Goal: Task Accomplishment & Management: Use online tool/utility

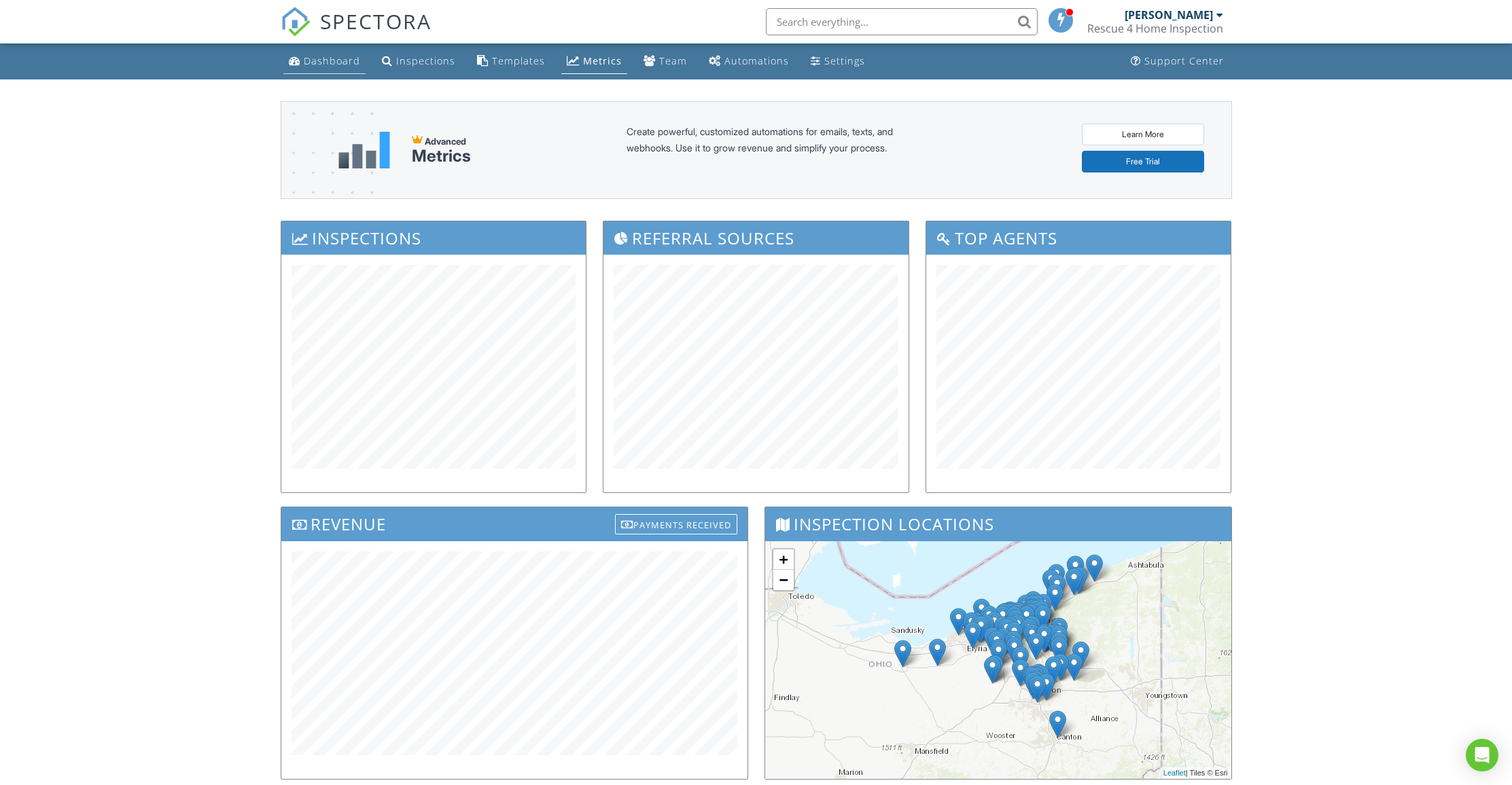
click at [321, 60] on div "Dashboard" at bounding box center [331, 61] width 56 height 13
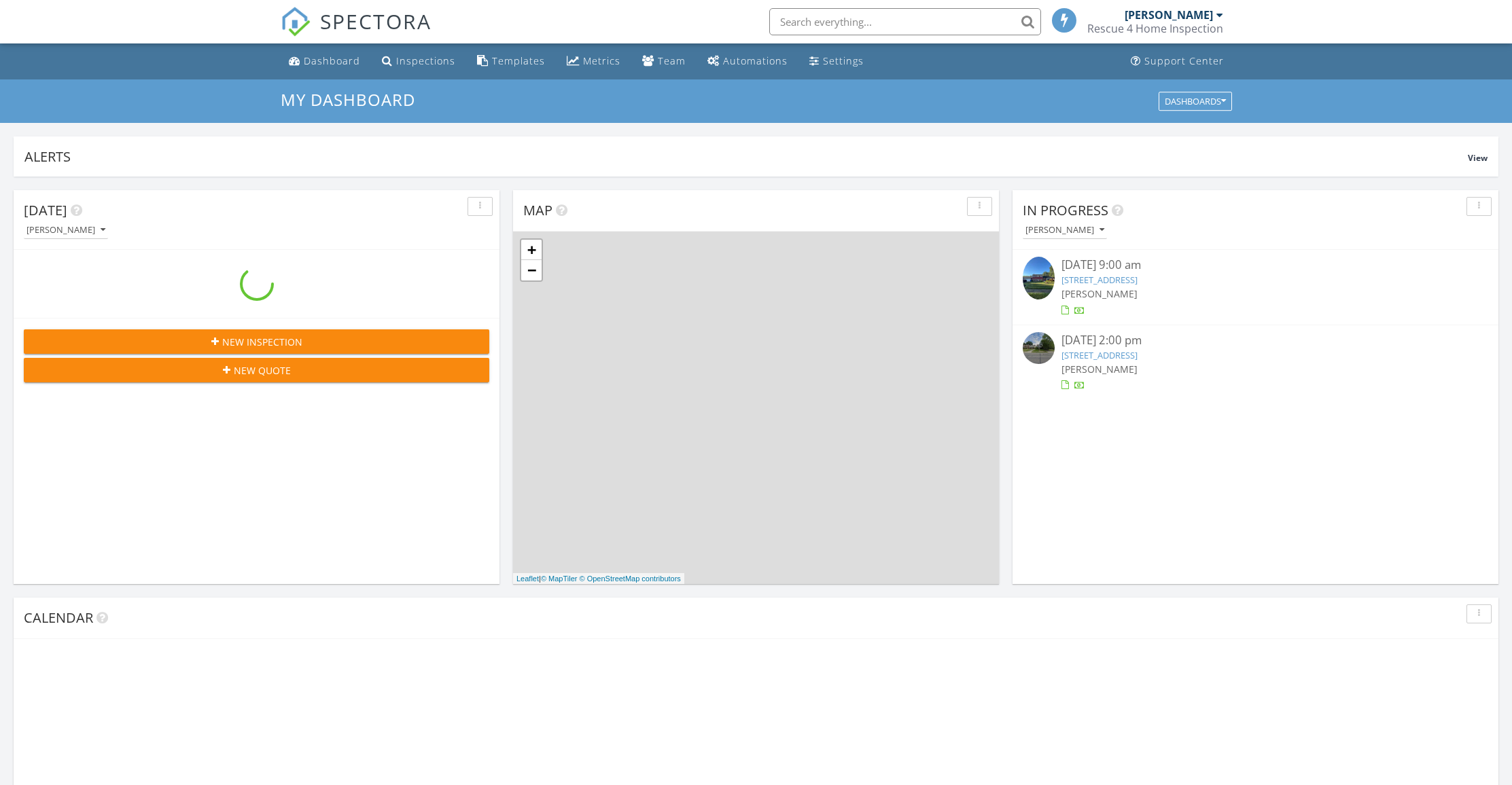
scroll to position [1257, 1533]
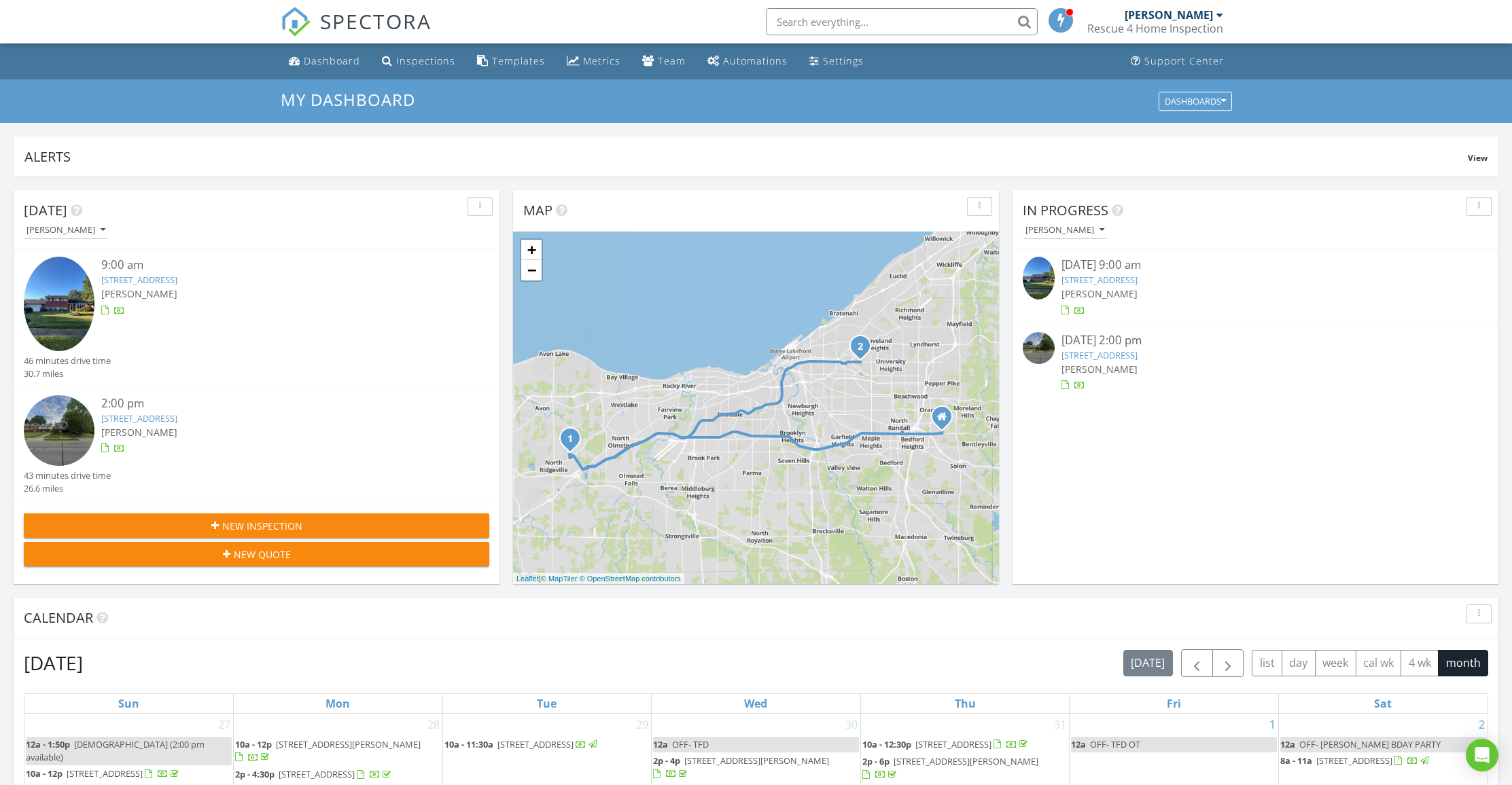
click at [177, 278] on link "[STREET_ADDRESS]" at bounding box center [139, 280] width 76 height 12
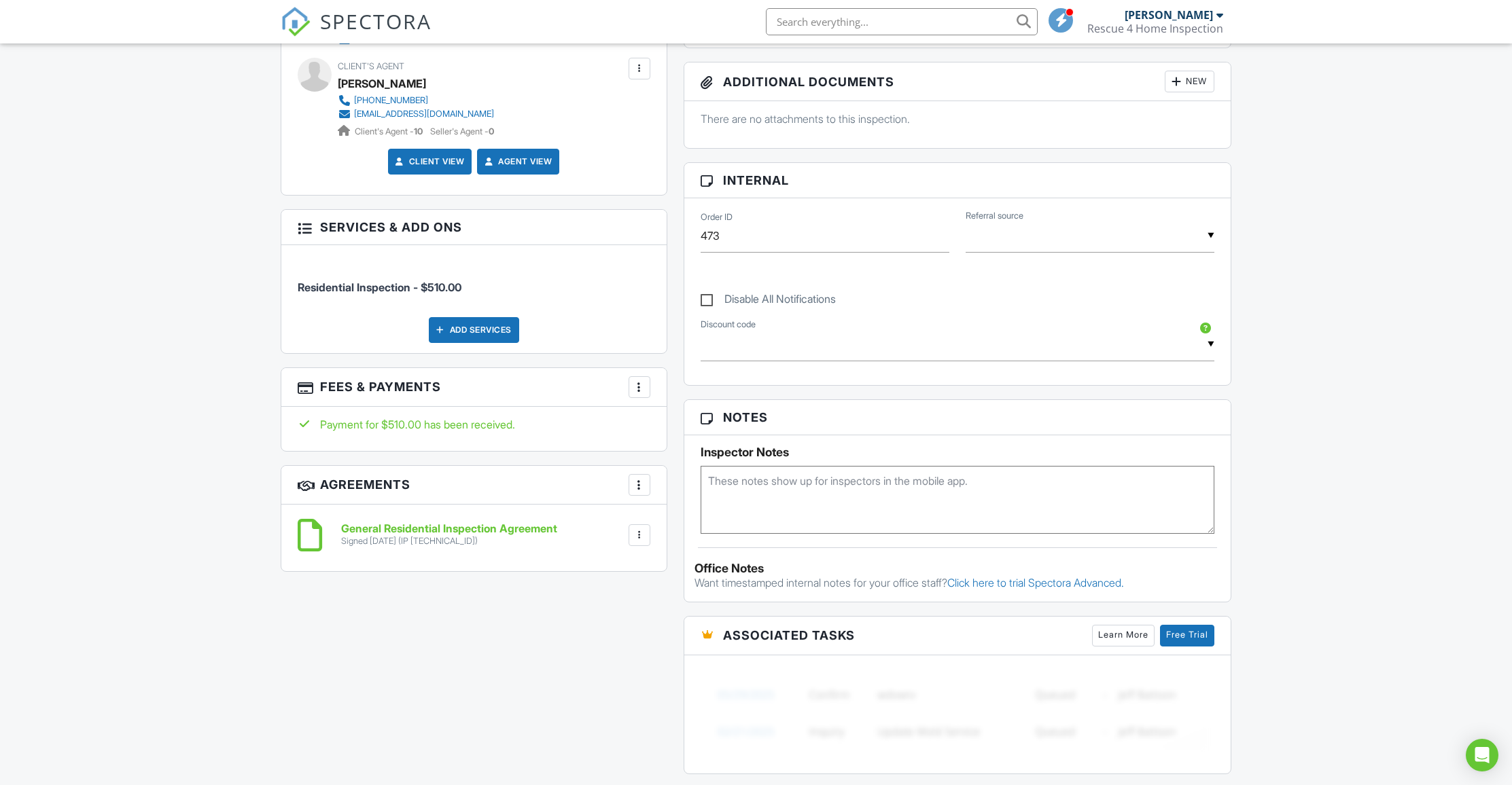
scroll to position [55, 0]
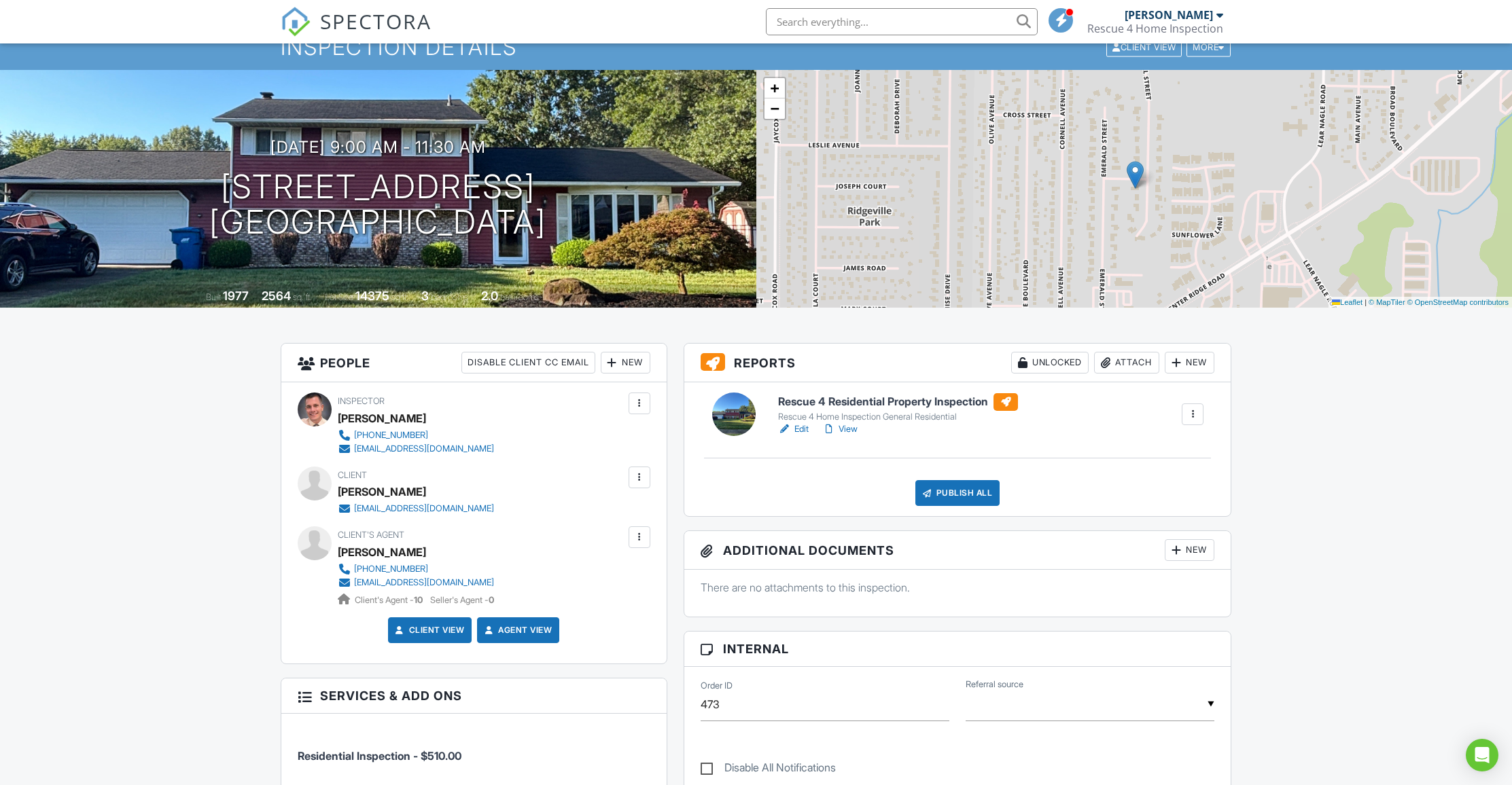
click at [800, 430] on link "Edit" at bounding box center [793, 429] width 31 height 14
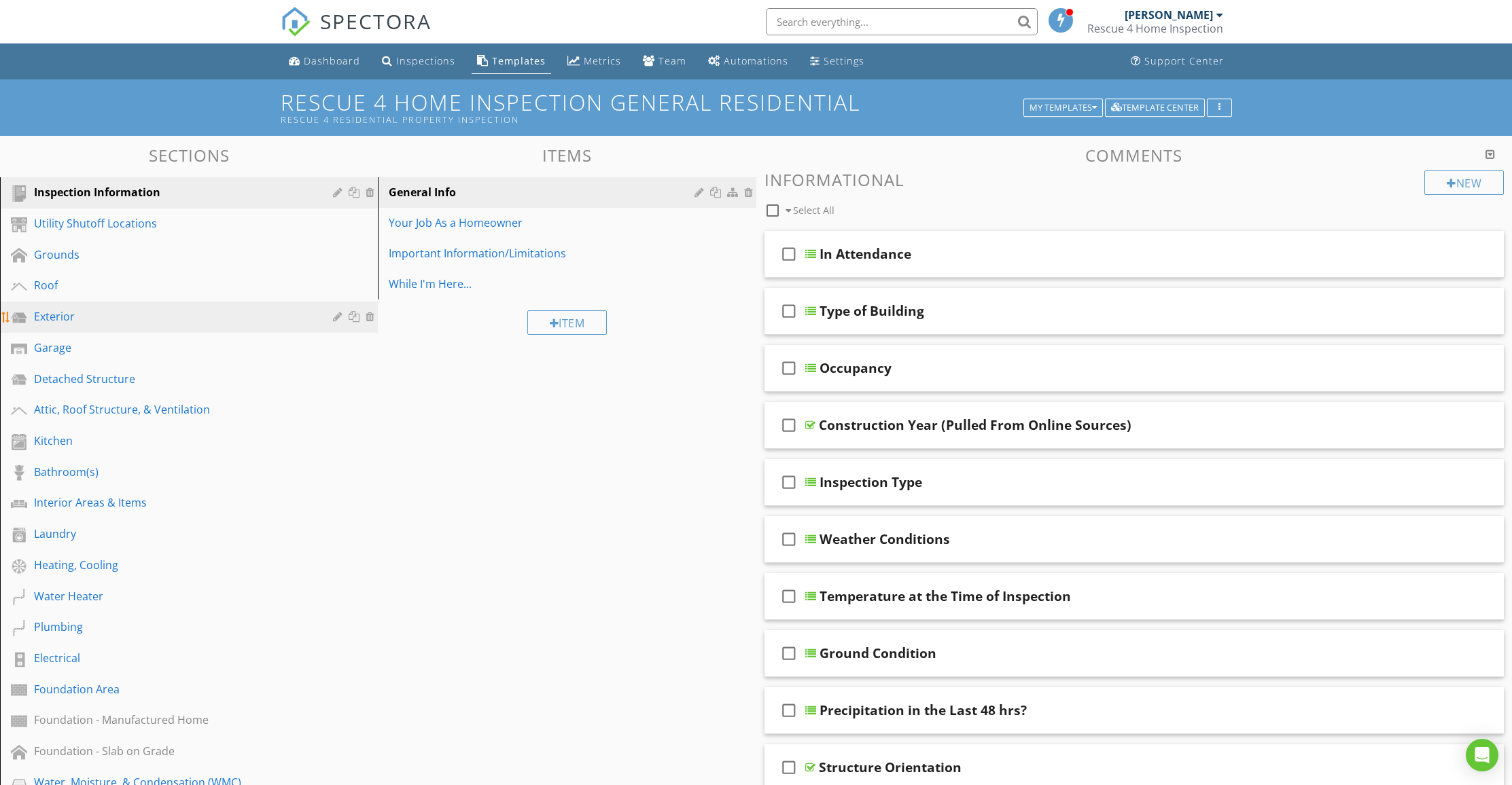
click at [106, 313] on div "Exterior" at bounding box center [173, 316] width 279 height 16
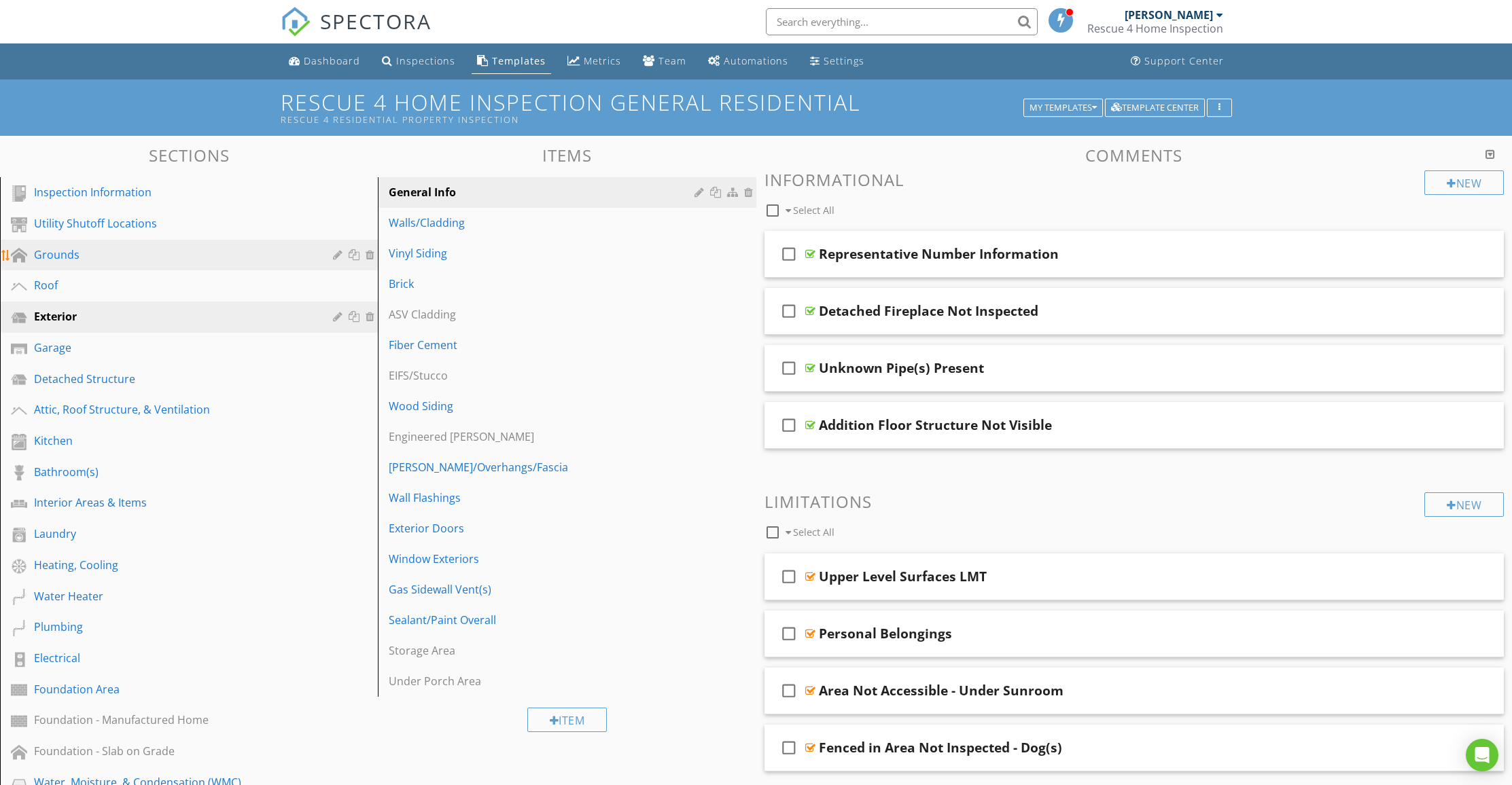
click at [99, 254] on div "Grounds" at bounding box center [173, 254] width 279 height 16
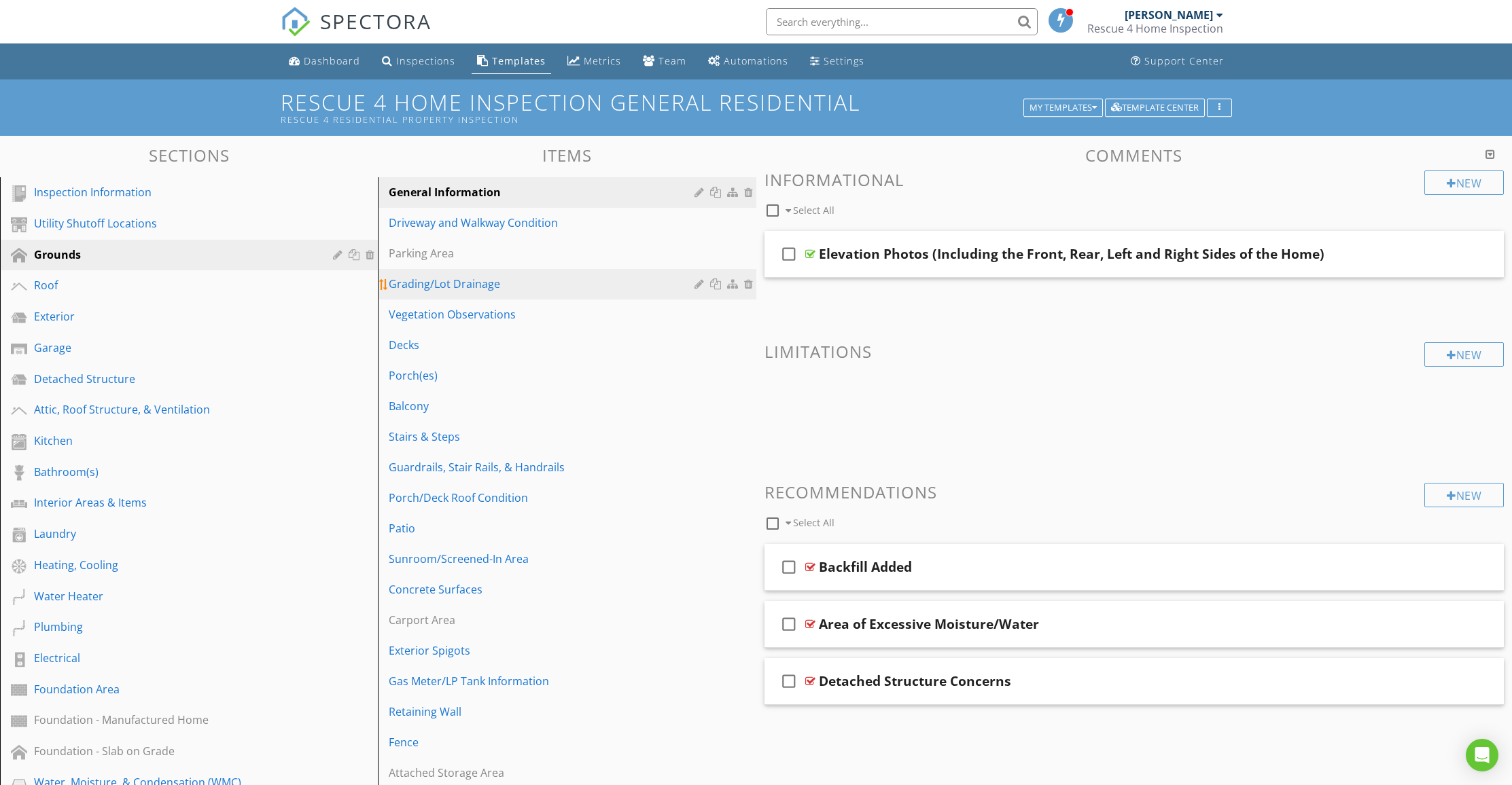
click at [451, 285] on div "Grading/Lot Drainage" at bounding box center [543, 283] width 309 height 16
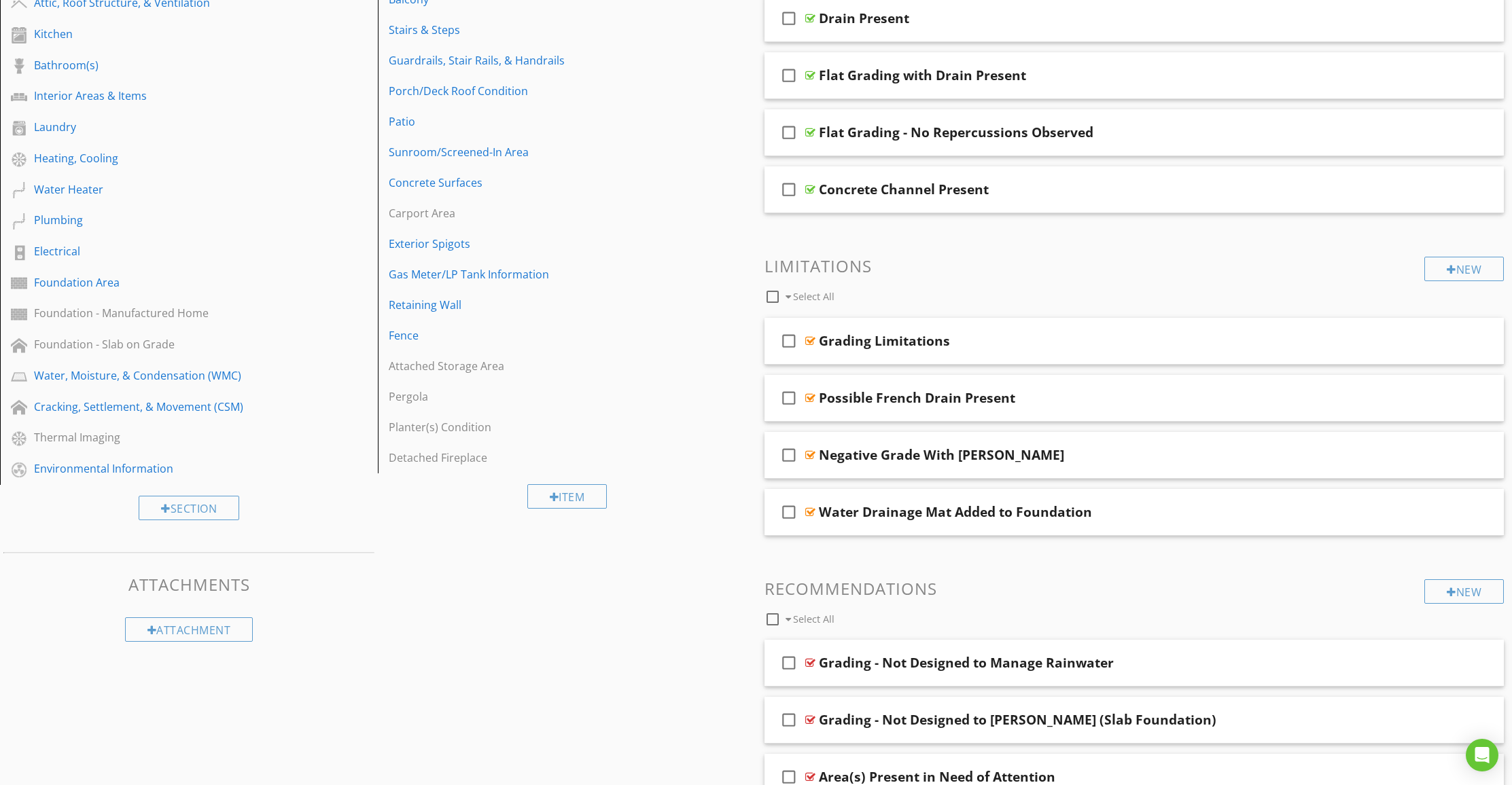
scroll to position [491, 0]
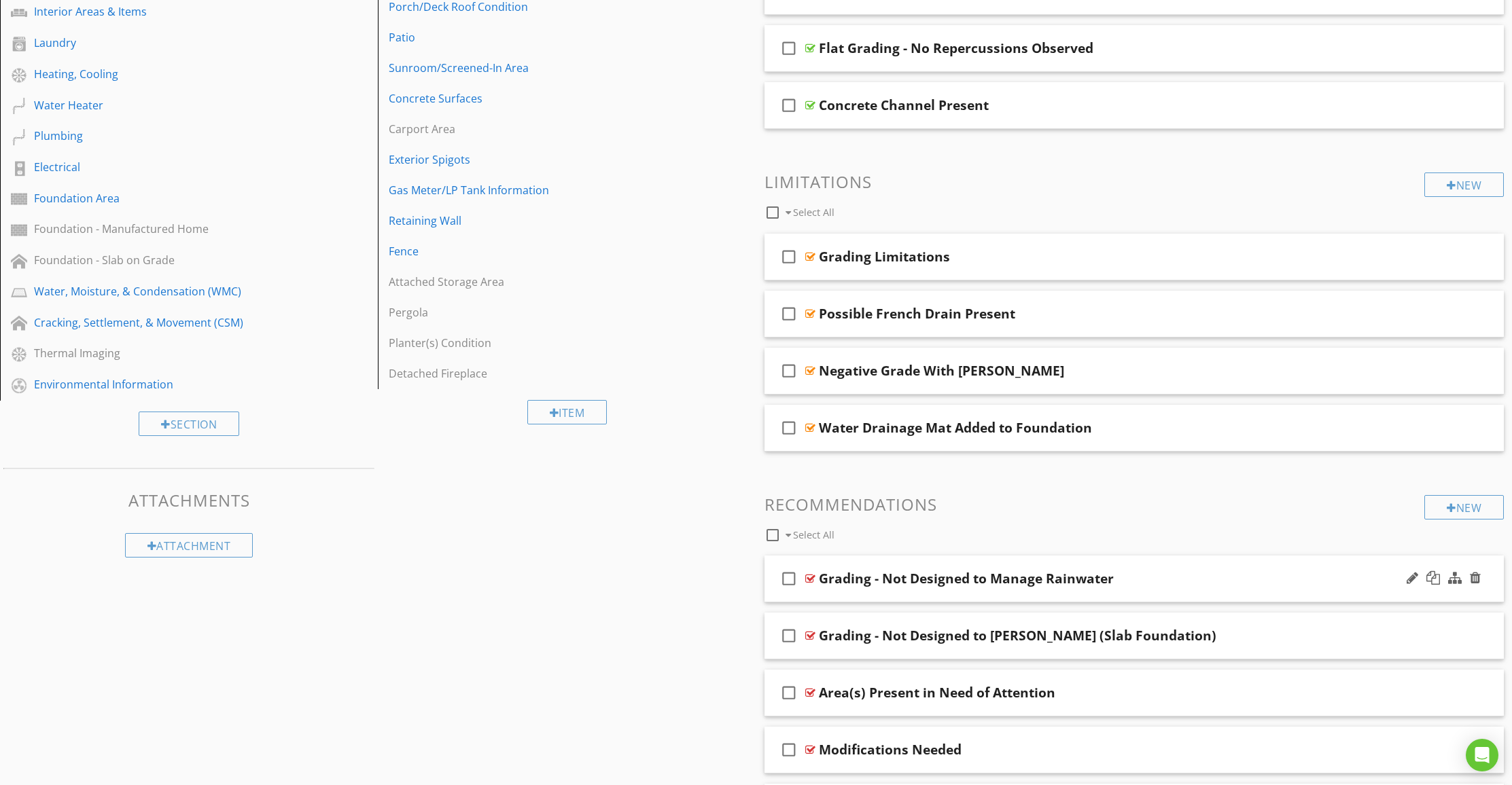
click at [922, 591] on div "check_box_outline_blank Grading - Not Designed to Manage Rainwater" at bounding box center [1134, 579] width 740 height 47
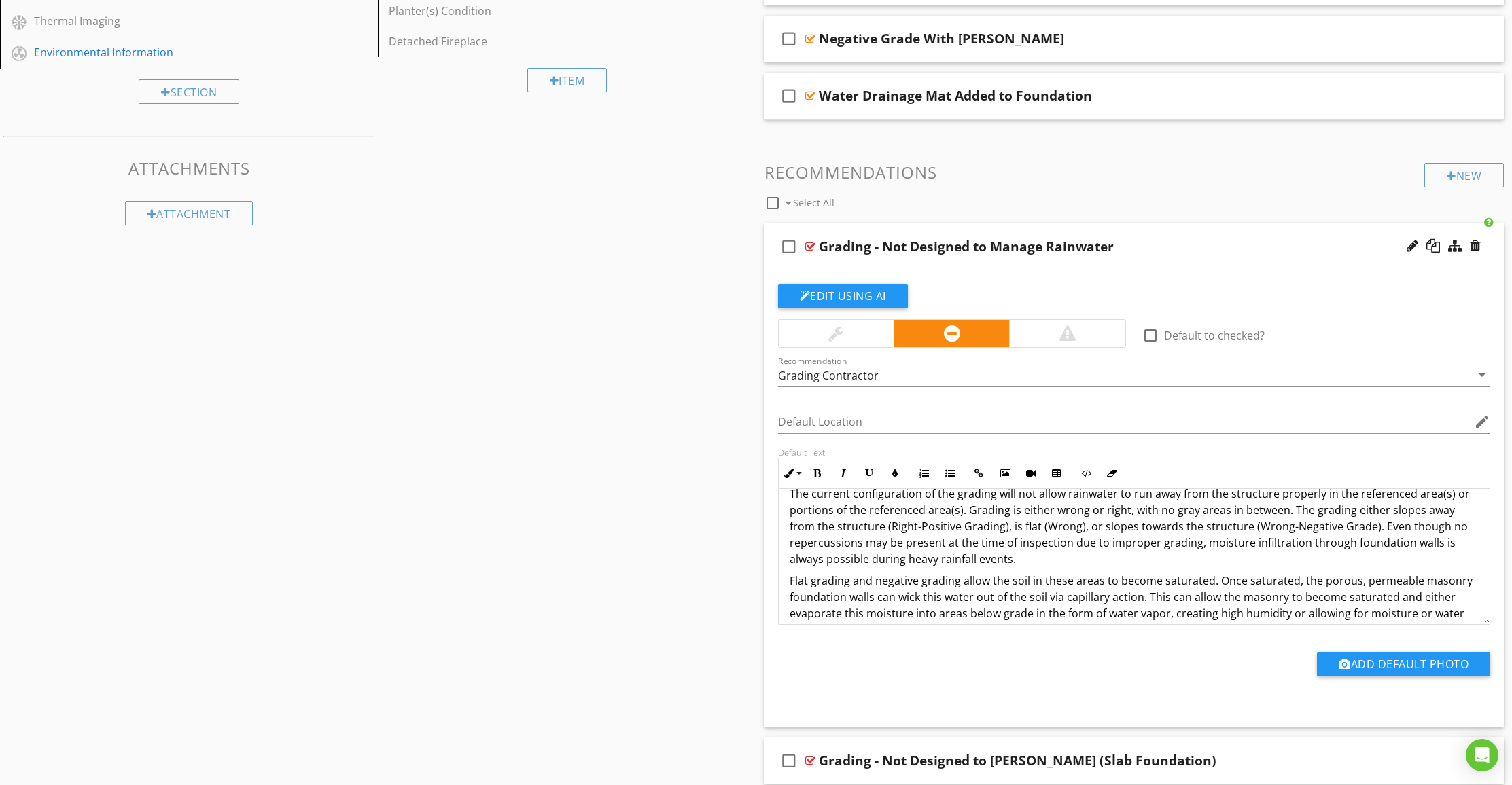
scroll to position [29, 0]
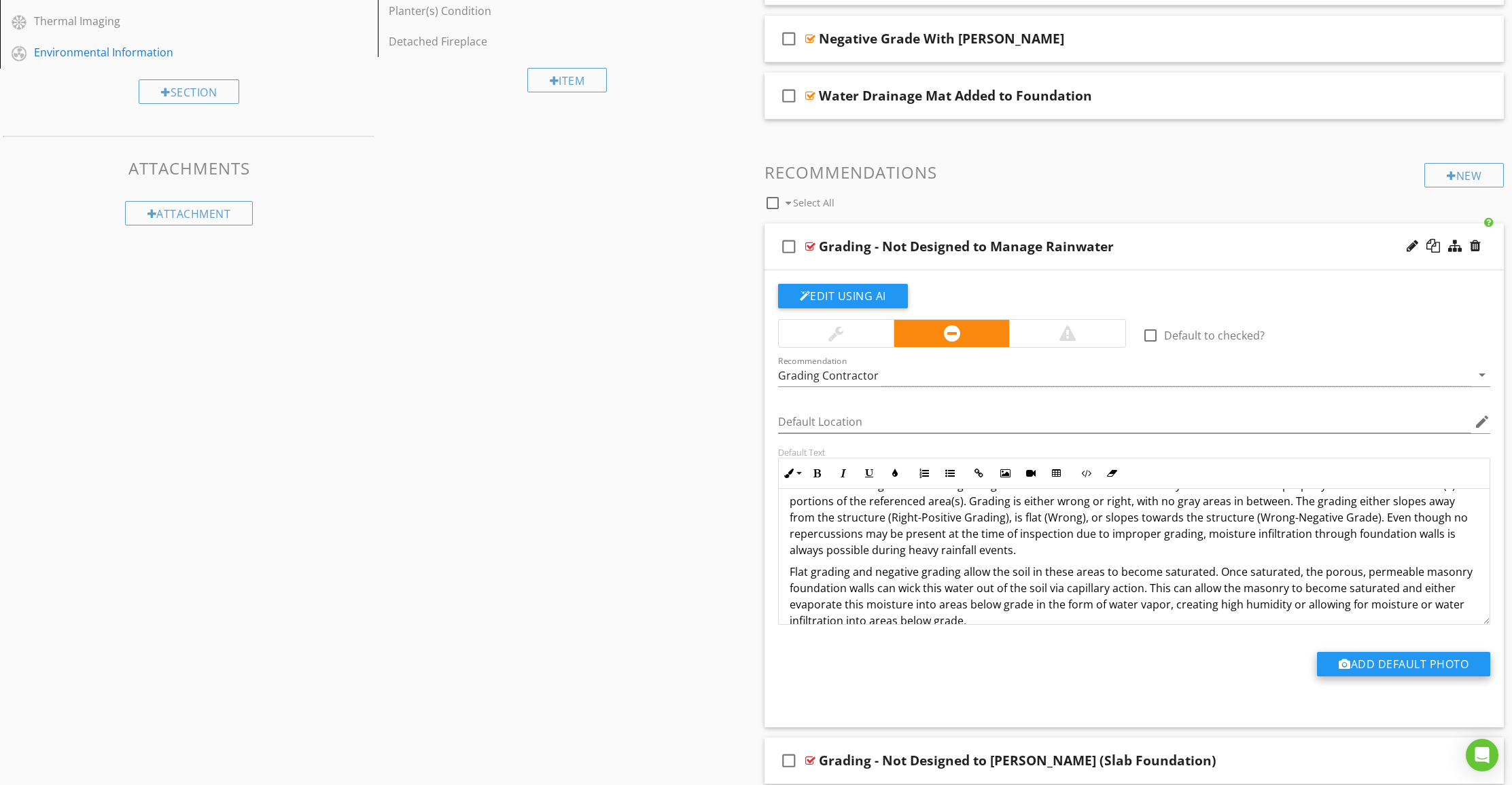
click at [1357, 661] on button "Add Default Photo" at bounding box center [1403, 664] width 173 height 24
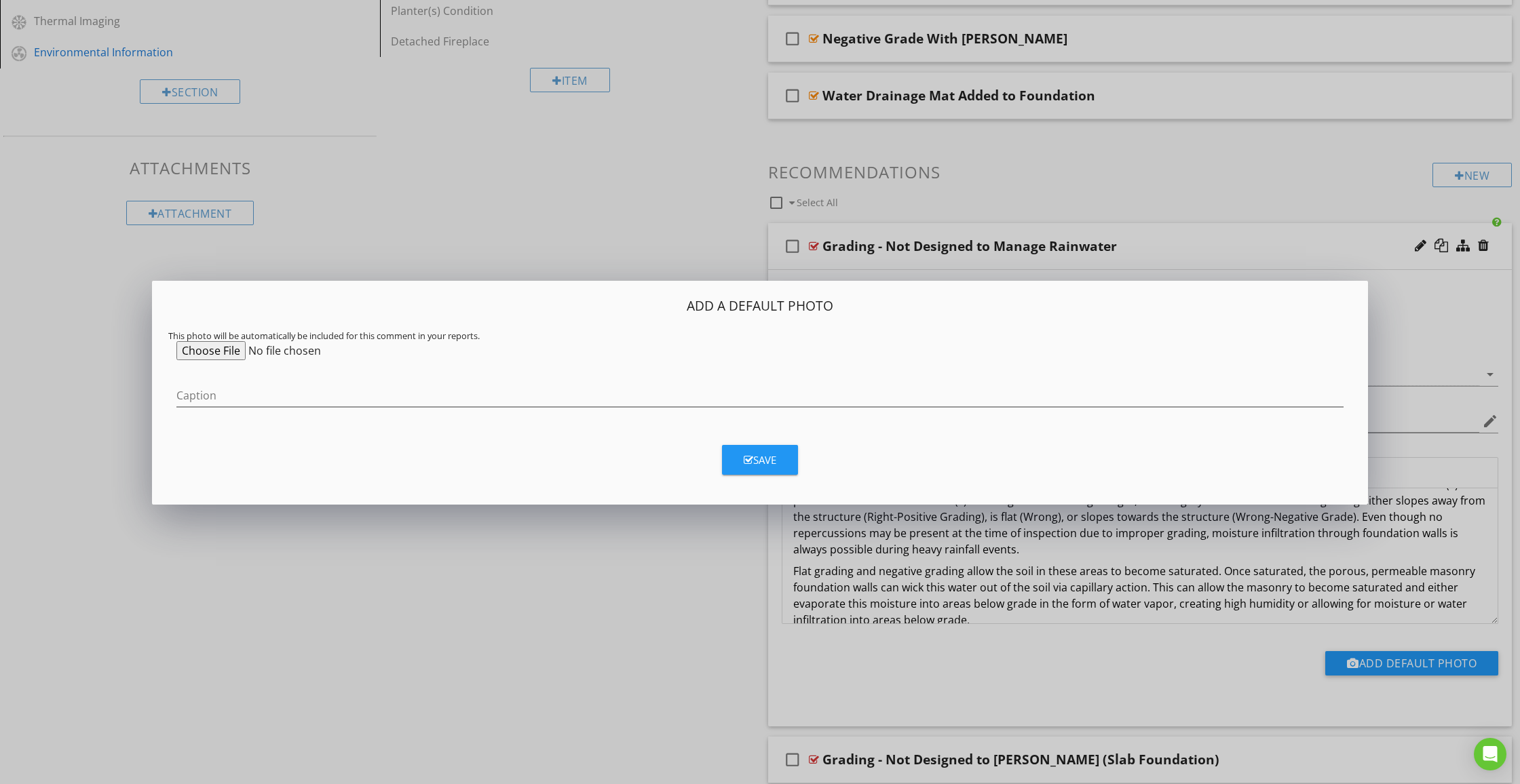
click at [222, 348] on input "file" at bounding box center [279, 351] width 207 height 19
type input "C:\fakepath\IMG_0086.jpeg"
click at [771, 460] on div "Save" at bounding box center [760, 460] width 33 height 16
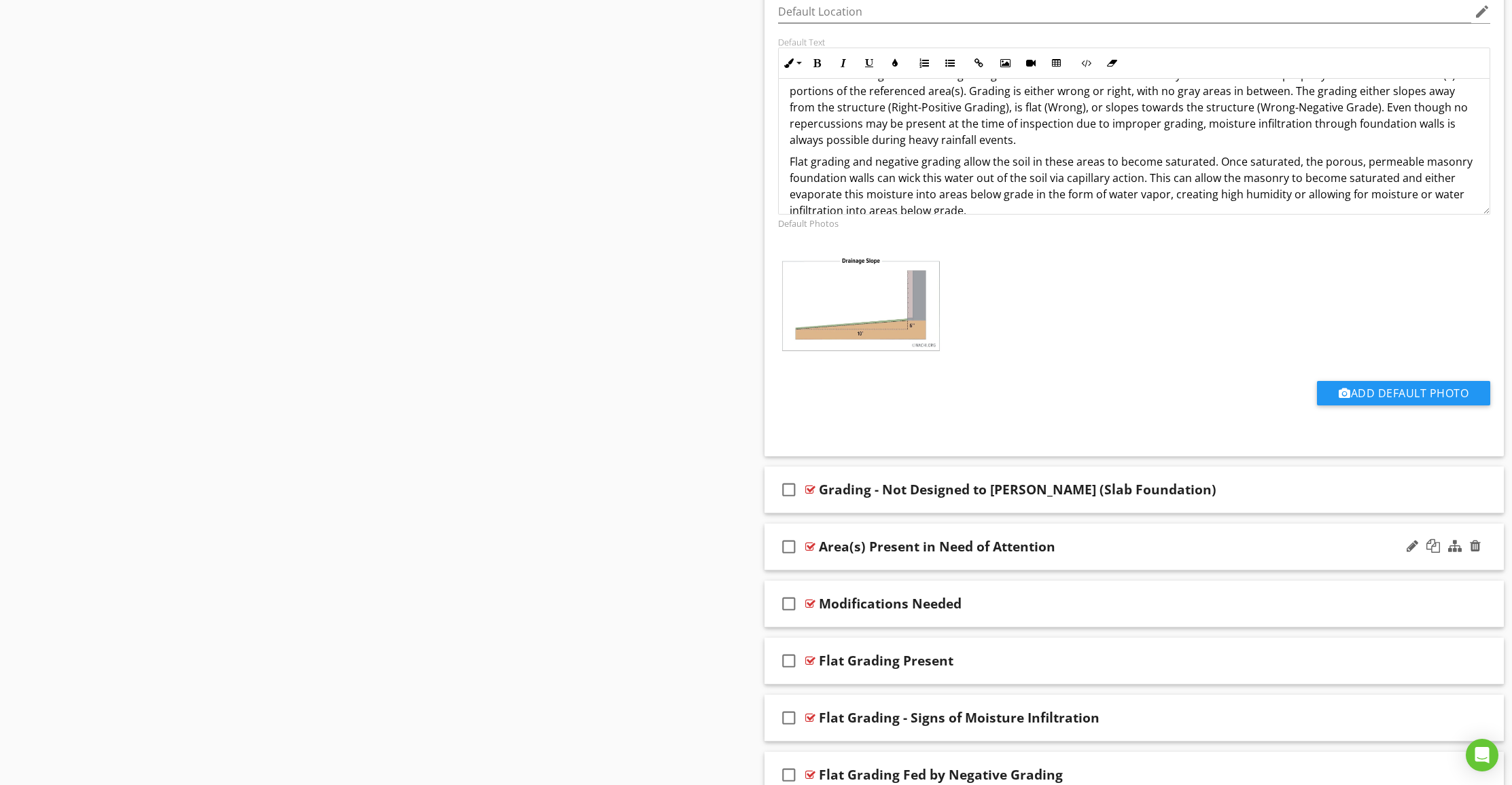
scroll to position [1236, 0]
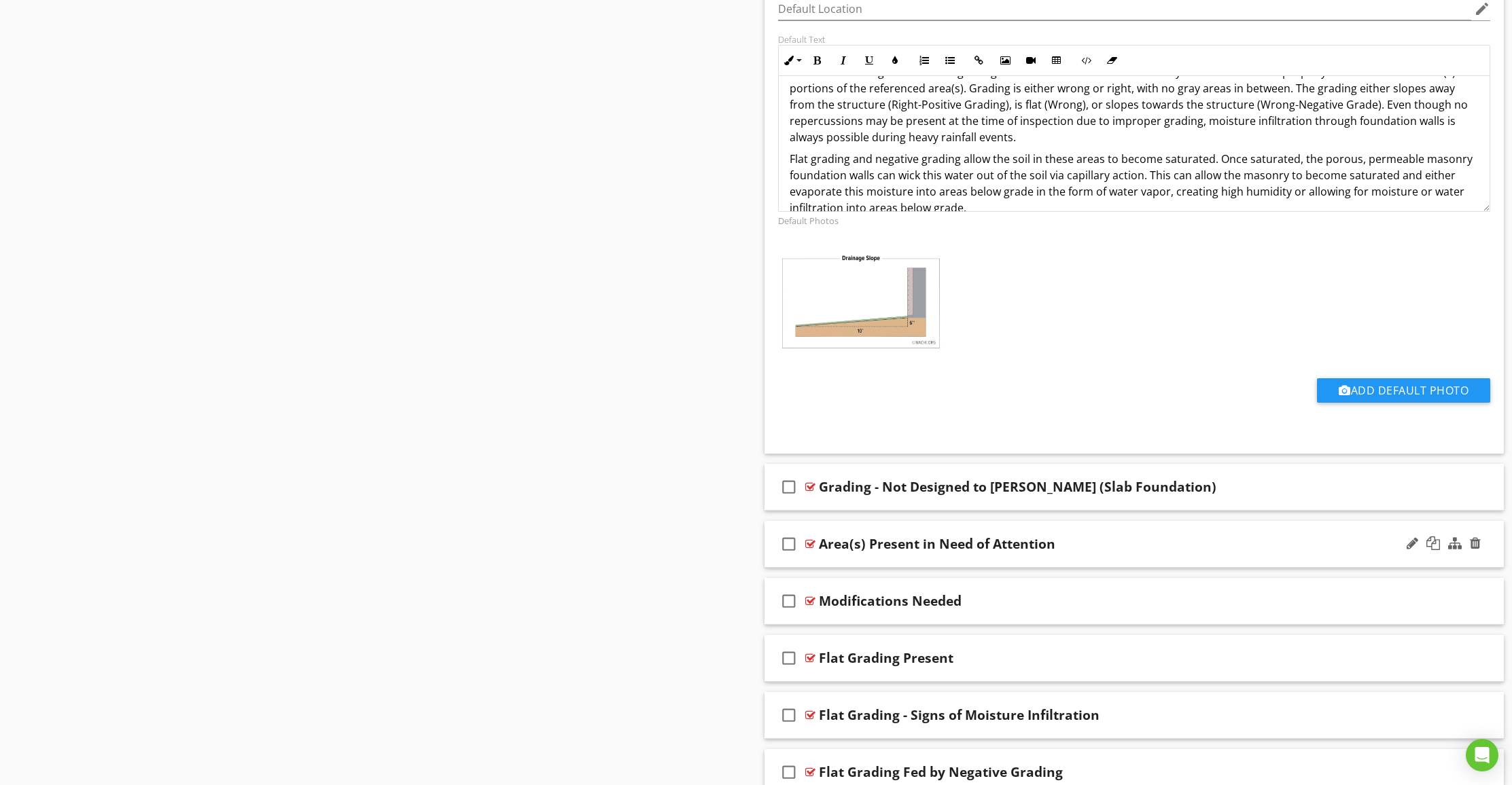
click at [903, 557] on div "check_box_outline_blank Area(s) Present in Need of Attention" at bounding box center [1134, 545] width 740 height 47
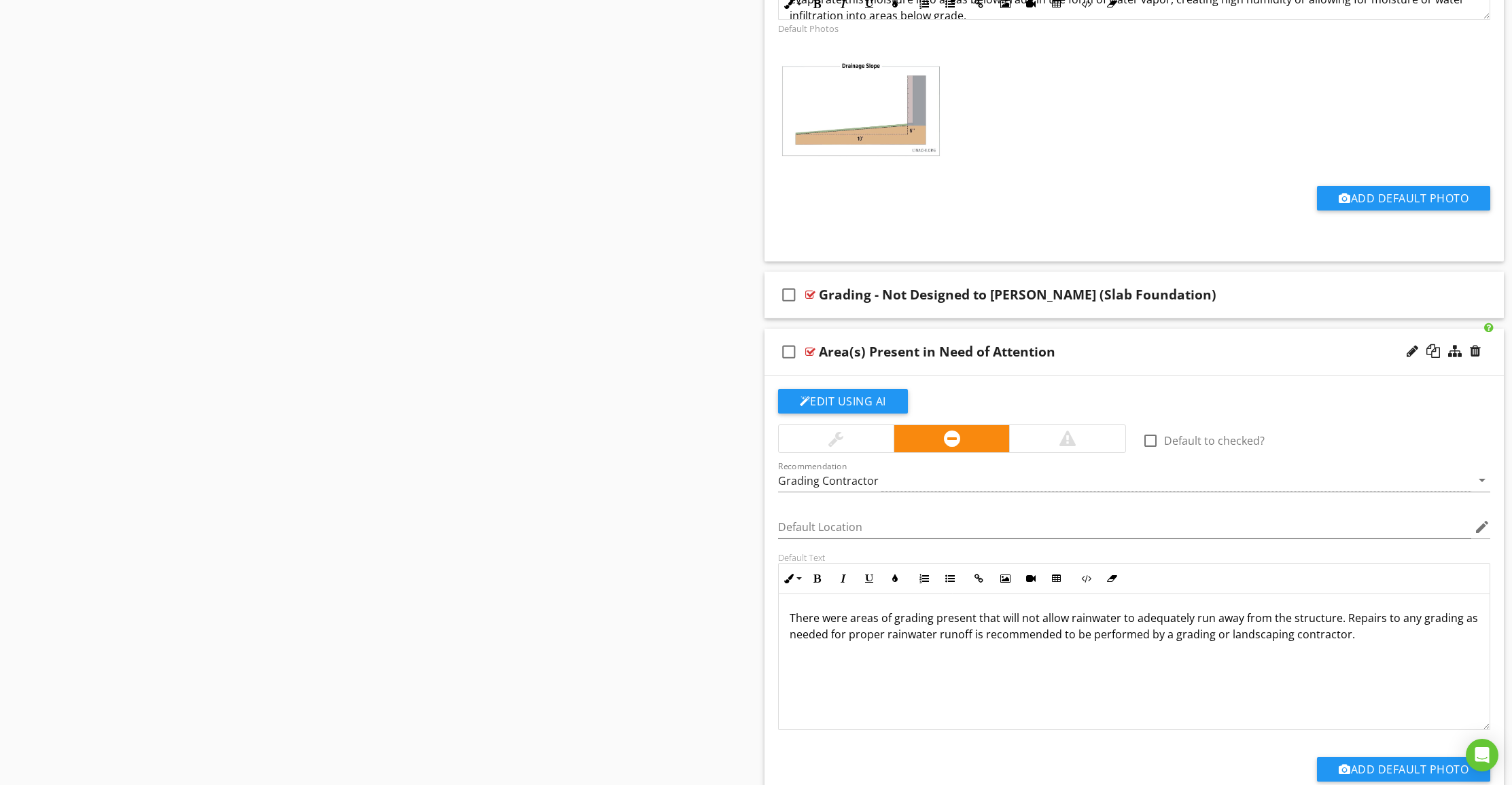
scroll to position [1453, 0]
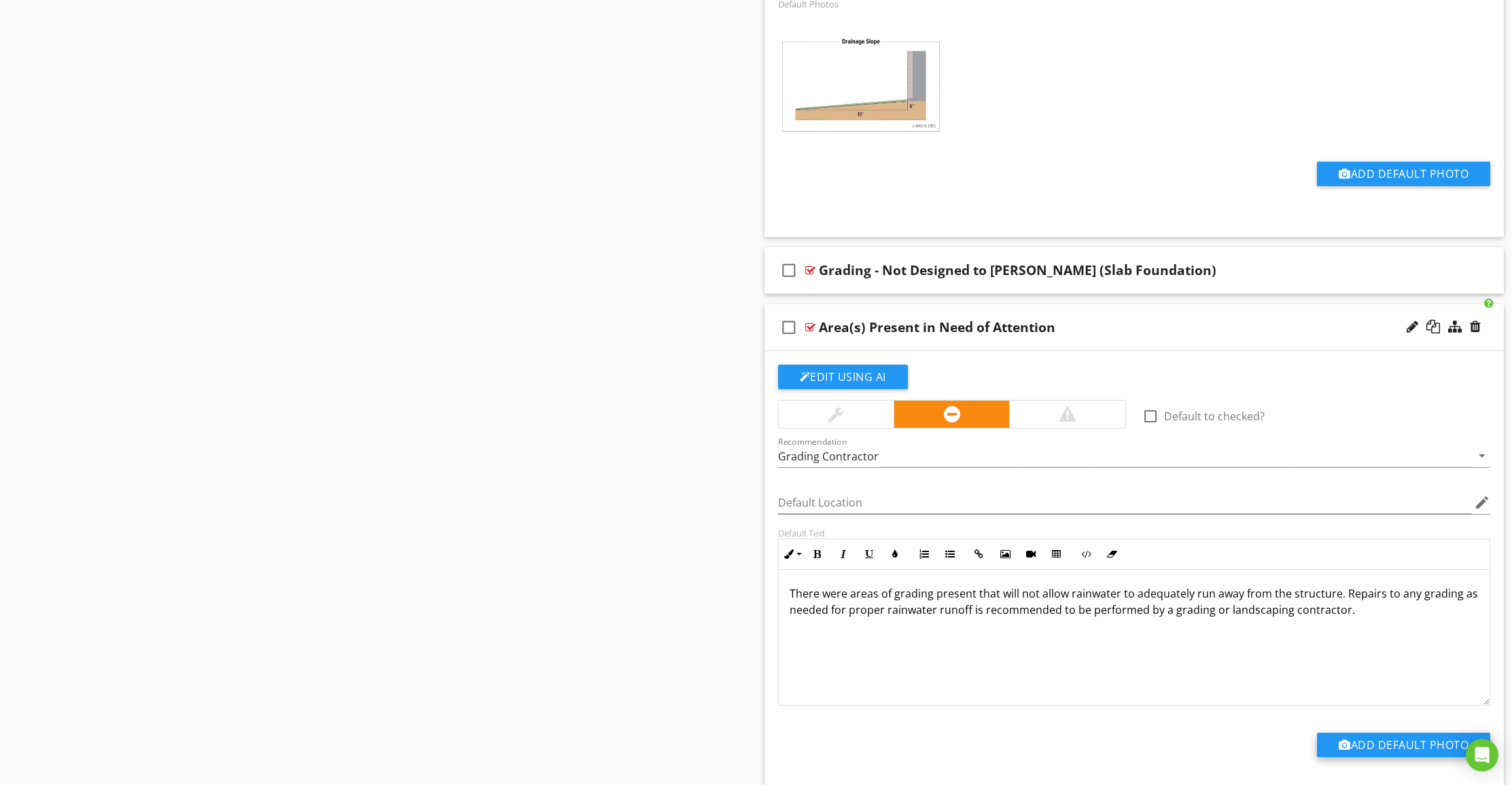
click at [1344, 746] on div at bounding box center [1344, 744] width 12 height 11
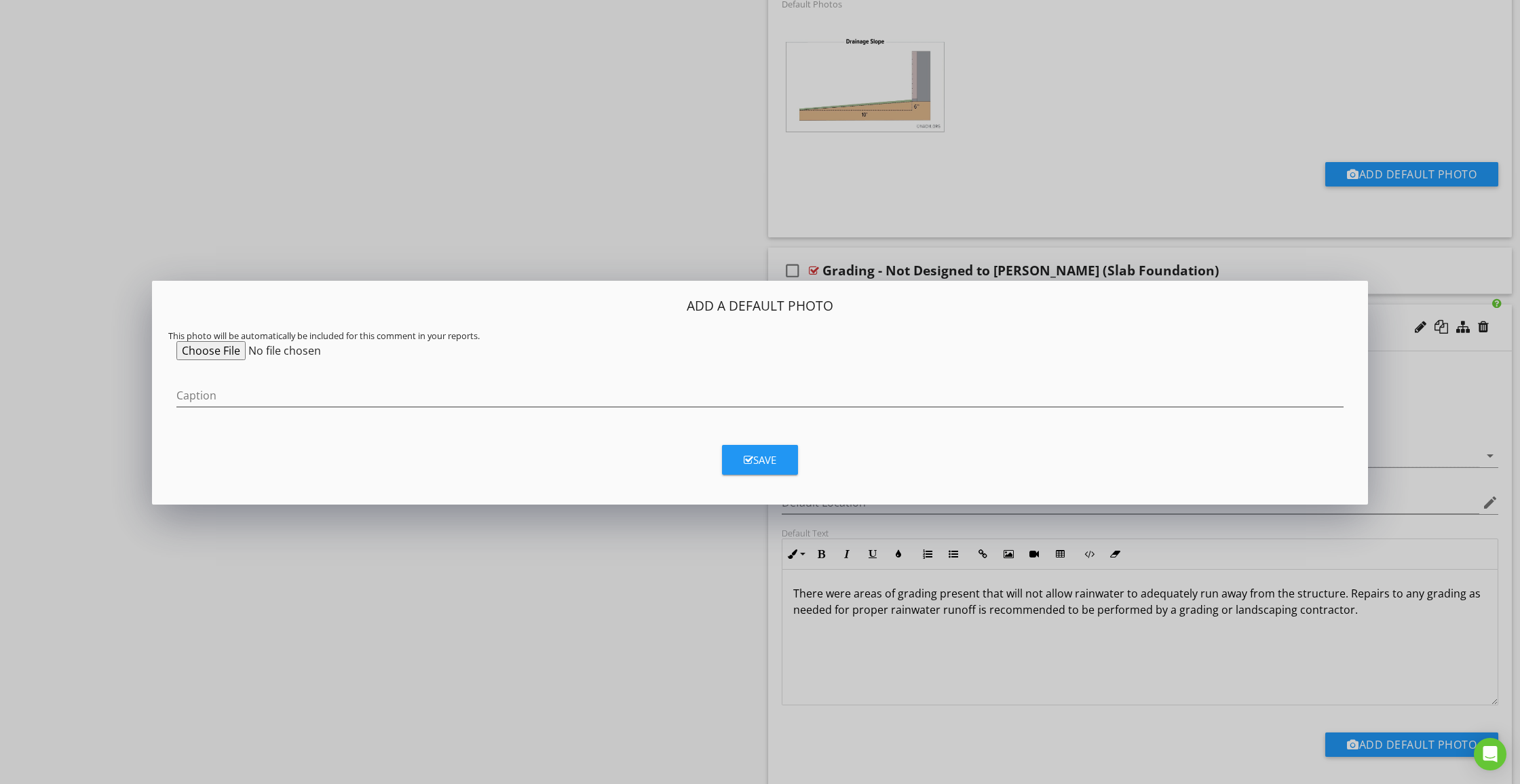
click at [209, 352] on input "file" at bounding box center [279, 351] width 207 height 19
type input "C:\fakepath\IMG_0086.jpeg"
click at [745, 461] on icon "button" at bounding box center [748, 460] width 9 height 10
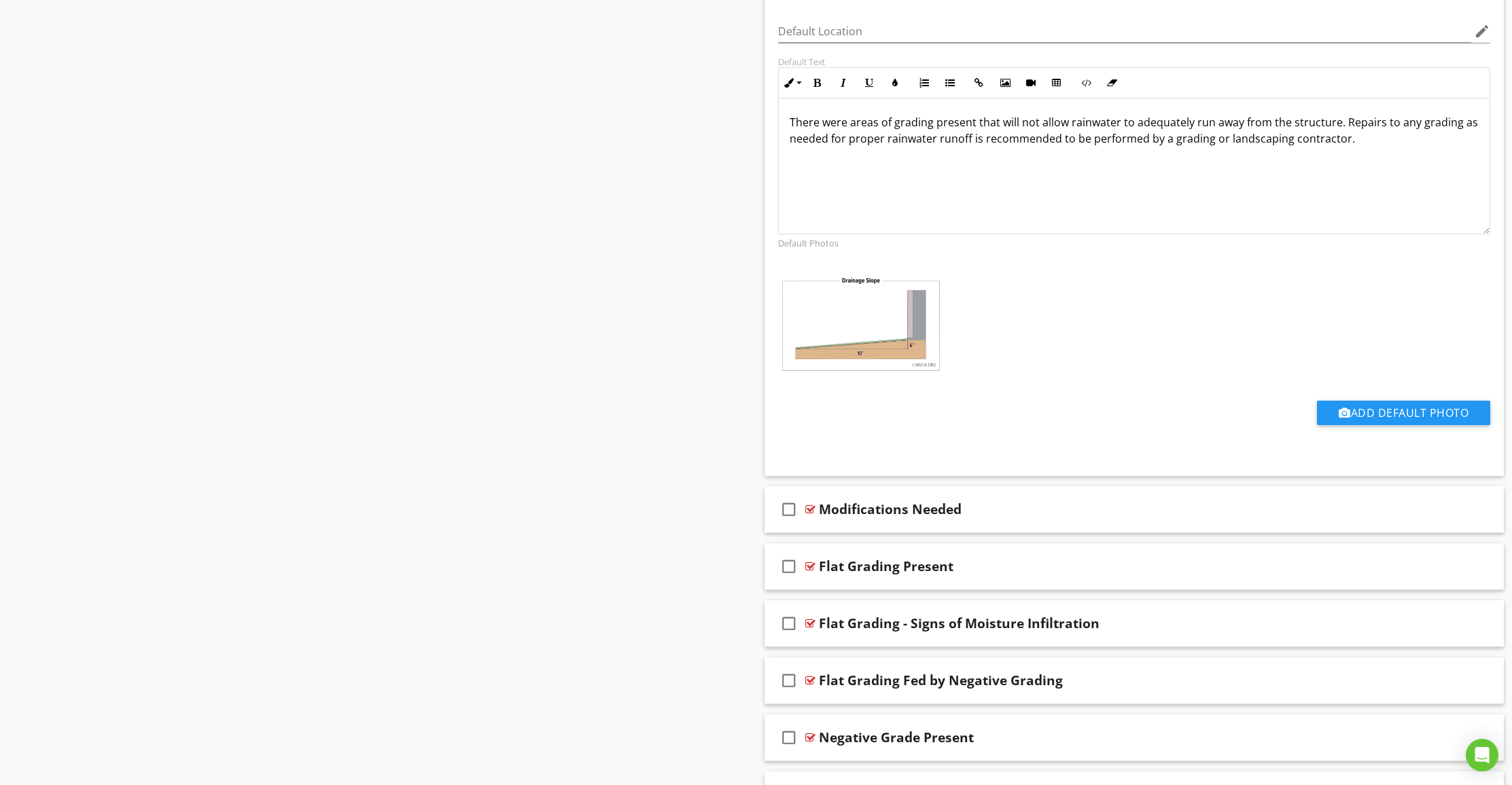
scroll to position [2356, 0]
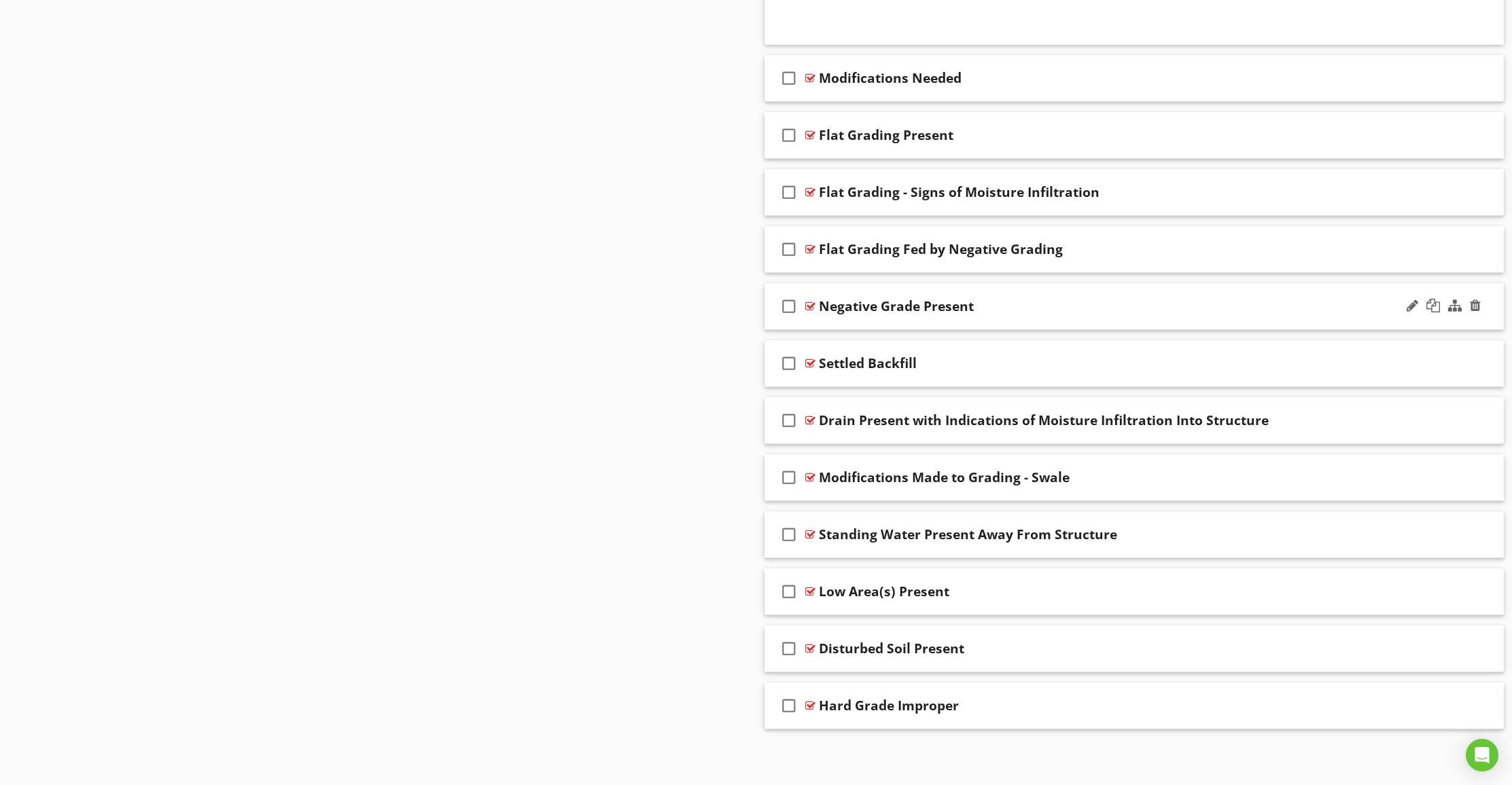
click at [1352, 316] on div "check_box_outline_blank Negative Grade Present" at bounding box center [1134, 307] width 740 height 47
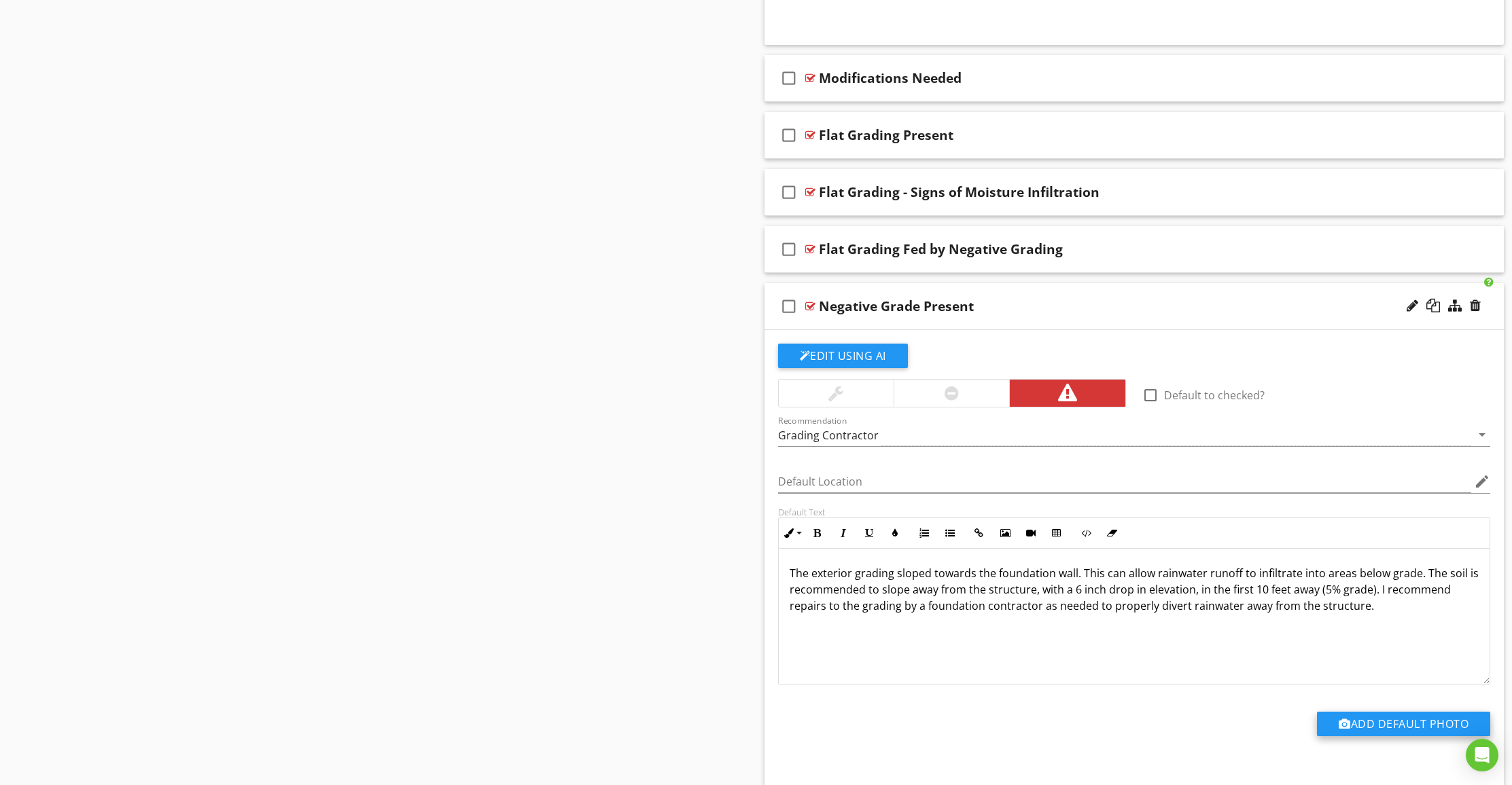
click at [1369, 729] on button "Add Default Photo" at bounding box center [1403, 724] width 173 height 24
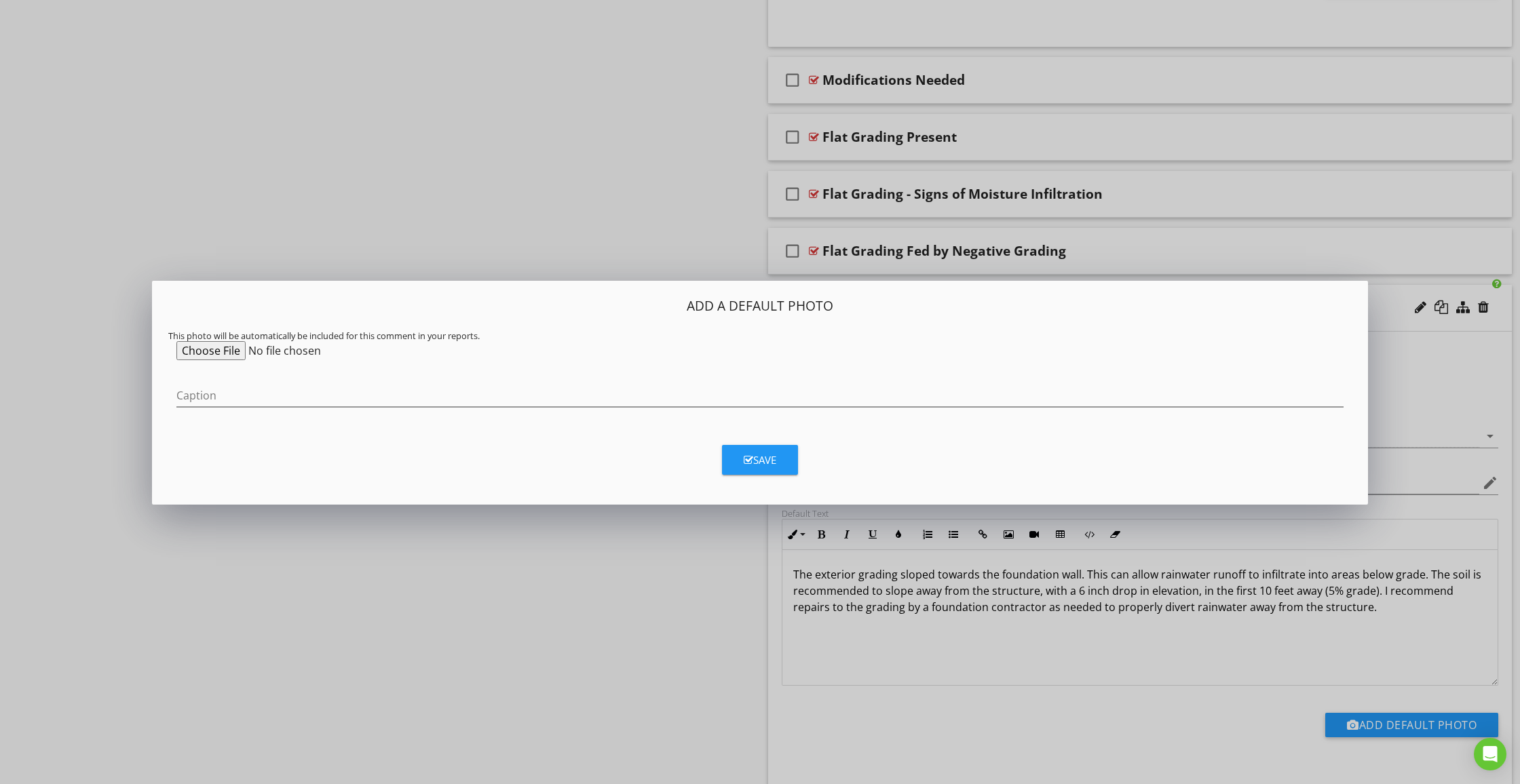
click at [222, 349] on input "file" at bounding box center [279, 351] width 207 height 19
type input "C:\fakepath\IMG_0086.jpeg"
click at [771, 467] on button "Save" at bounding box center [760, 460] width 76 height 30
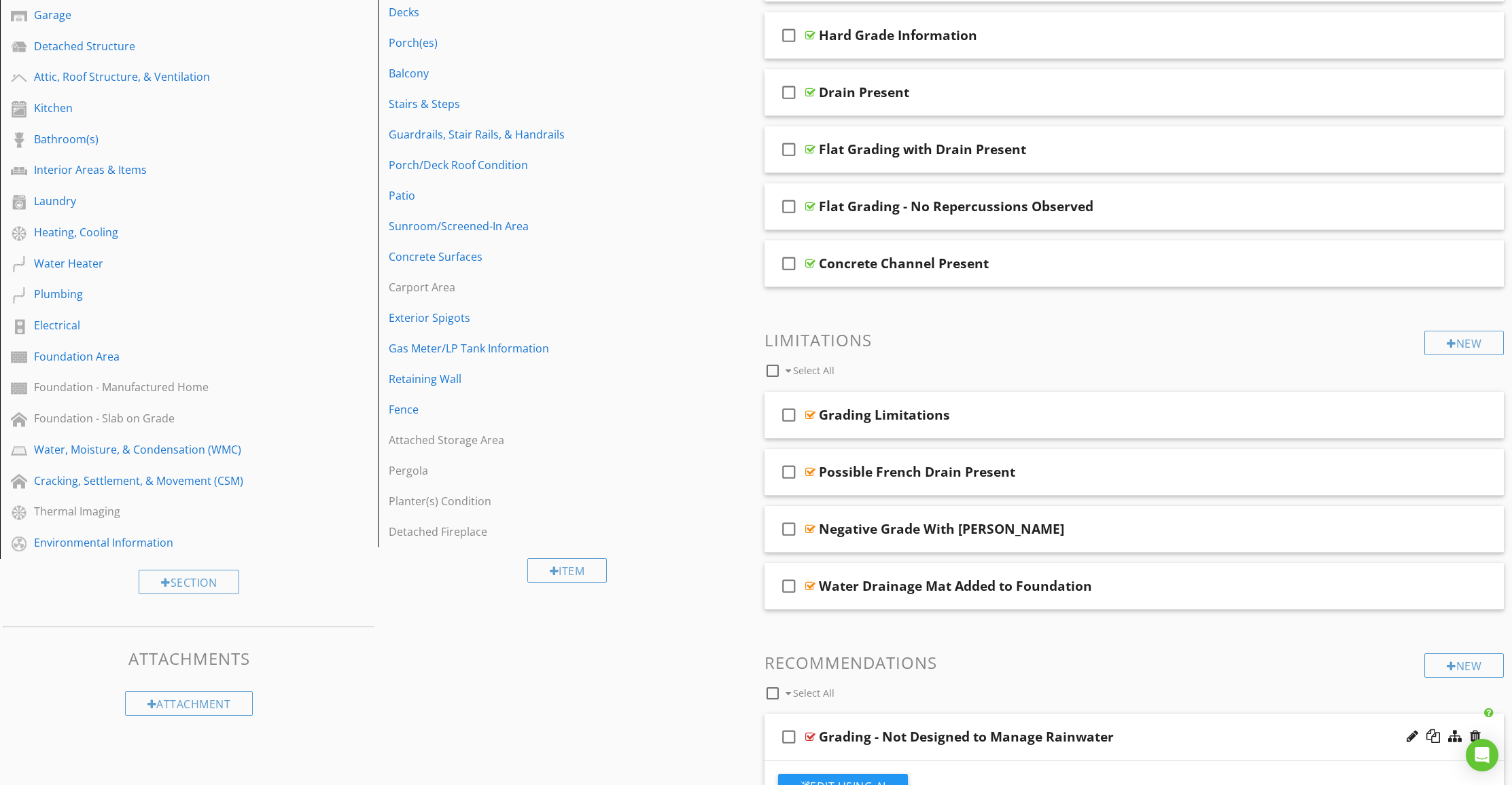
scroll to position [0, 0]
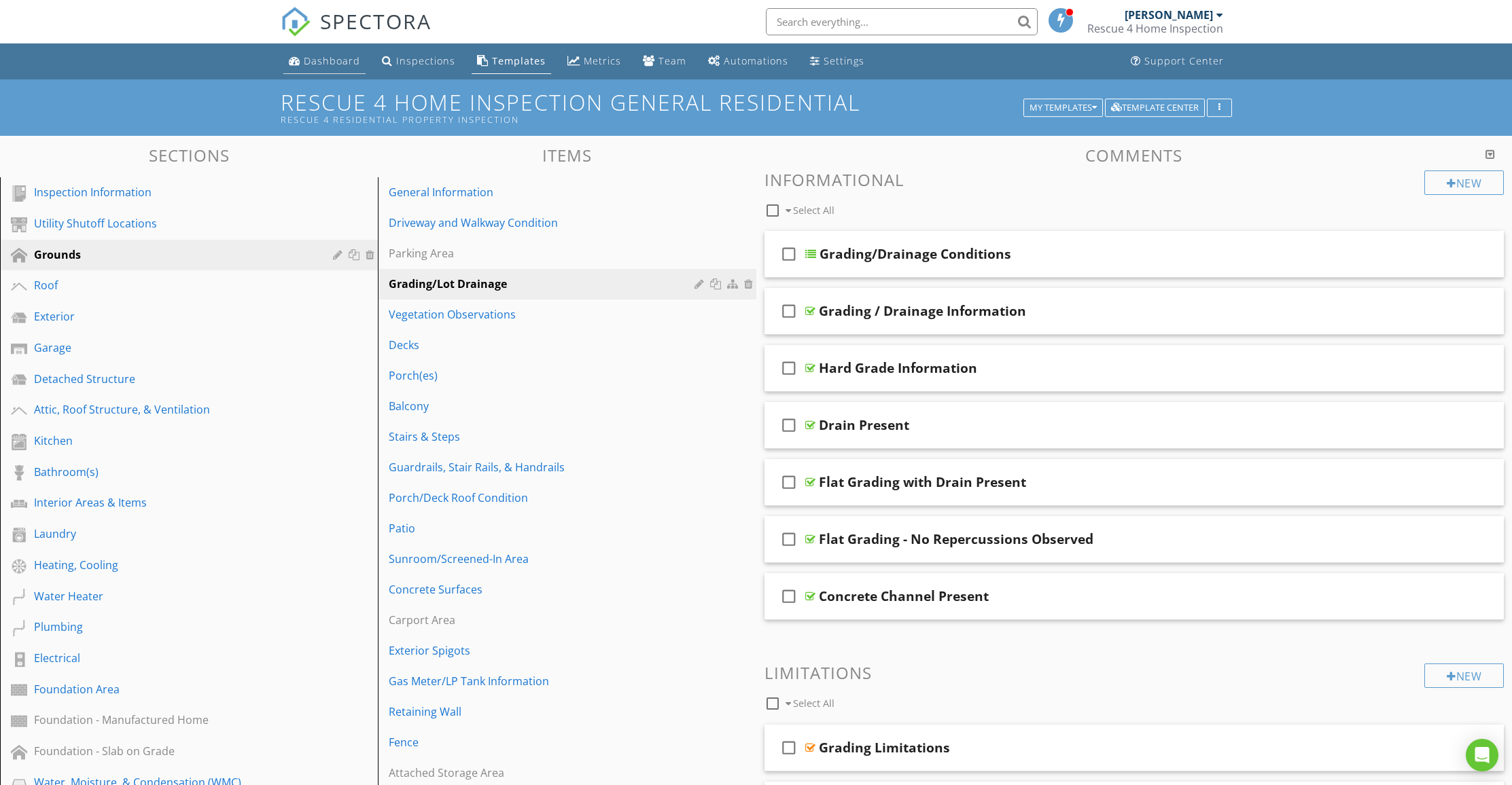
click at [328, 63] on div "Dashboard" at bounding box center [331, 61] width 56 height 13
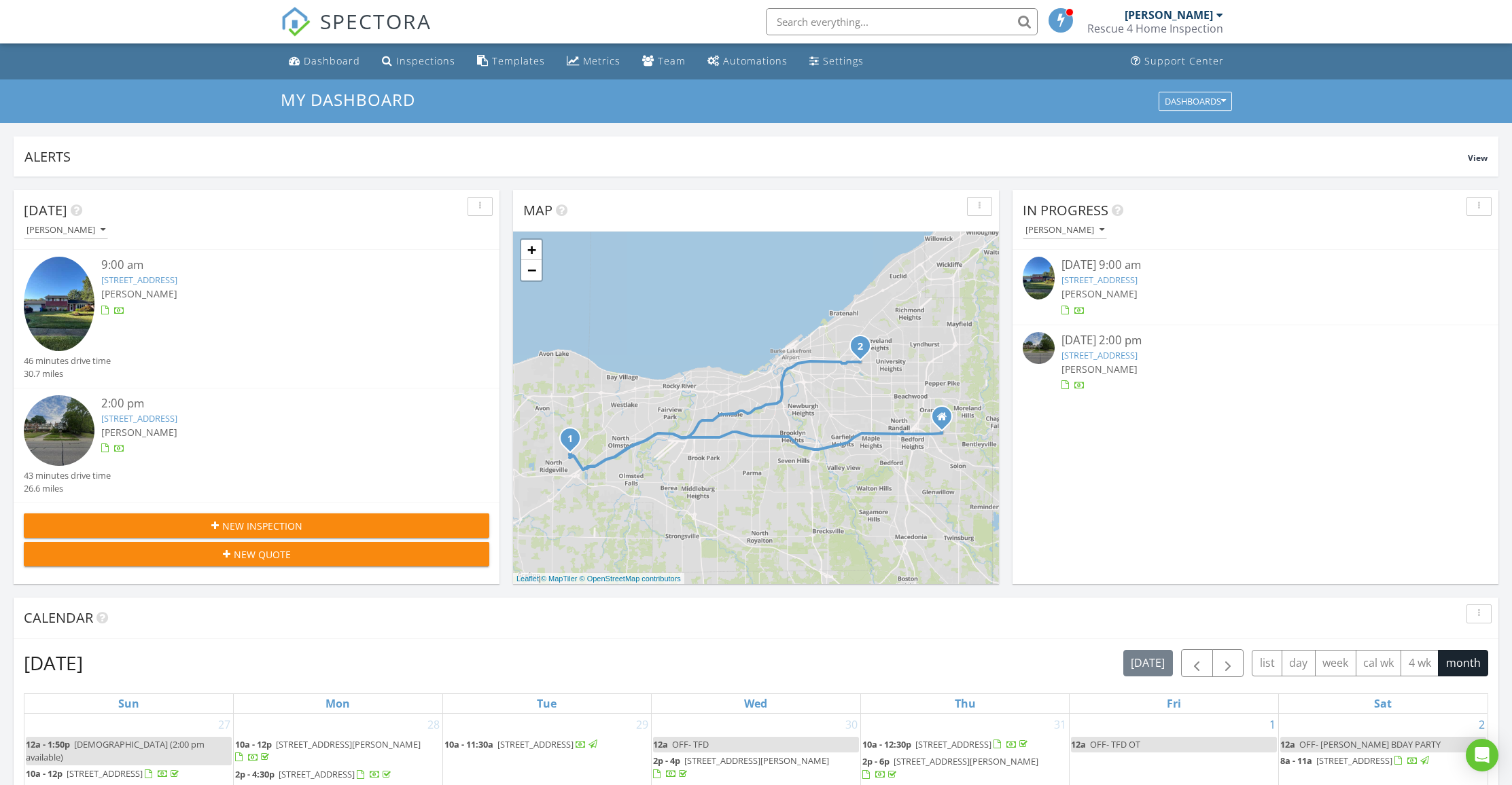
scroll to position [464, 0]
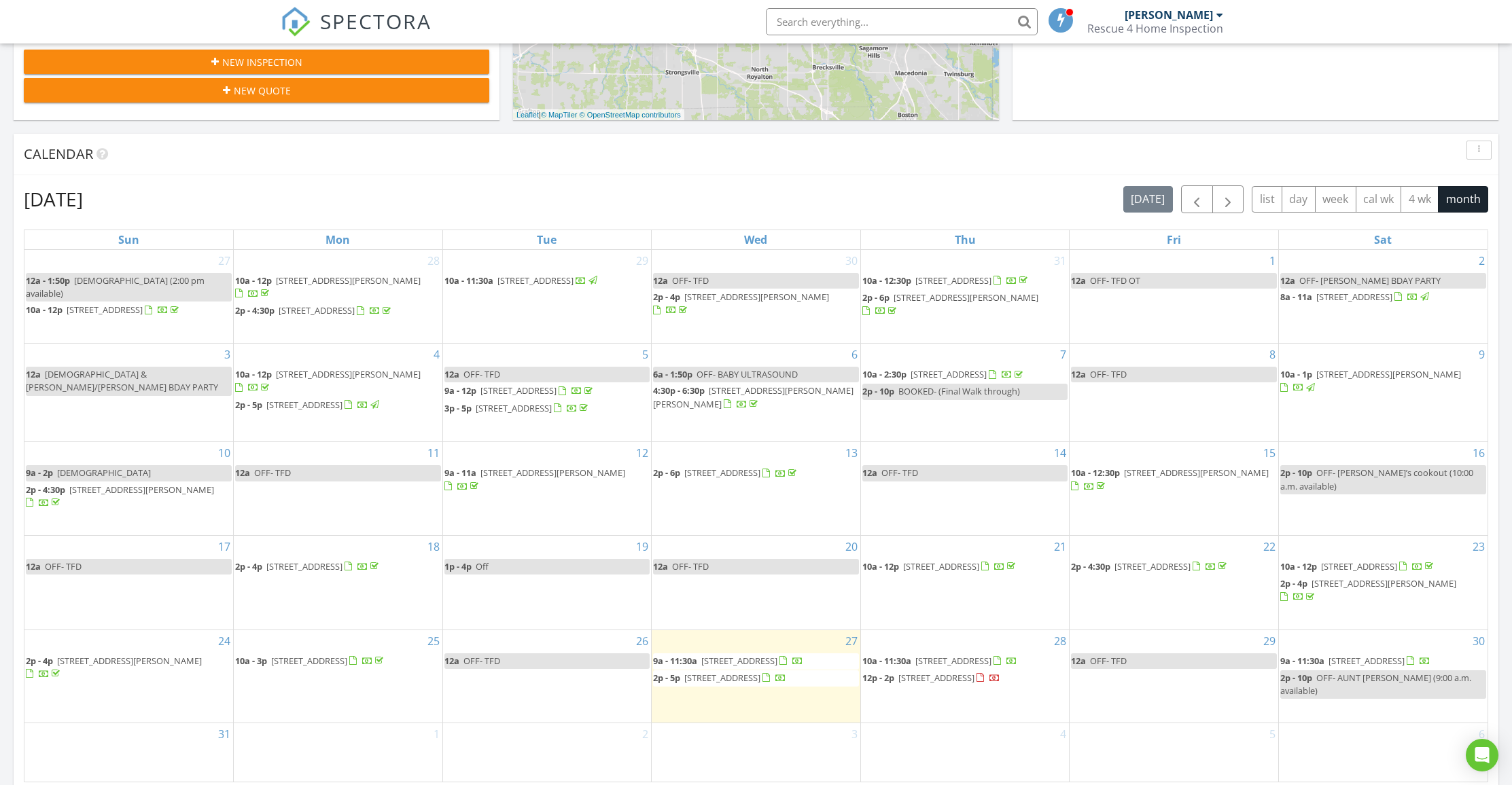
click at [765, 654] on span "[STREET_ADDRESS]" at bounding box center [739, 660] width 76 height 12
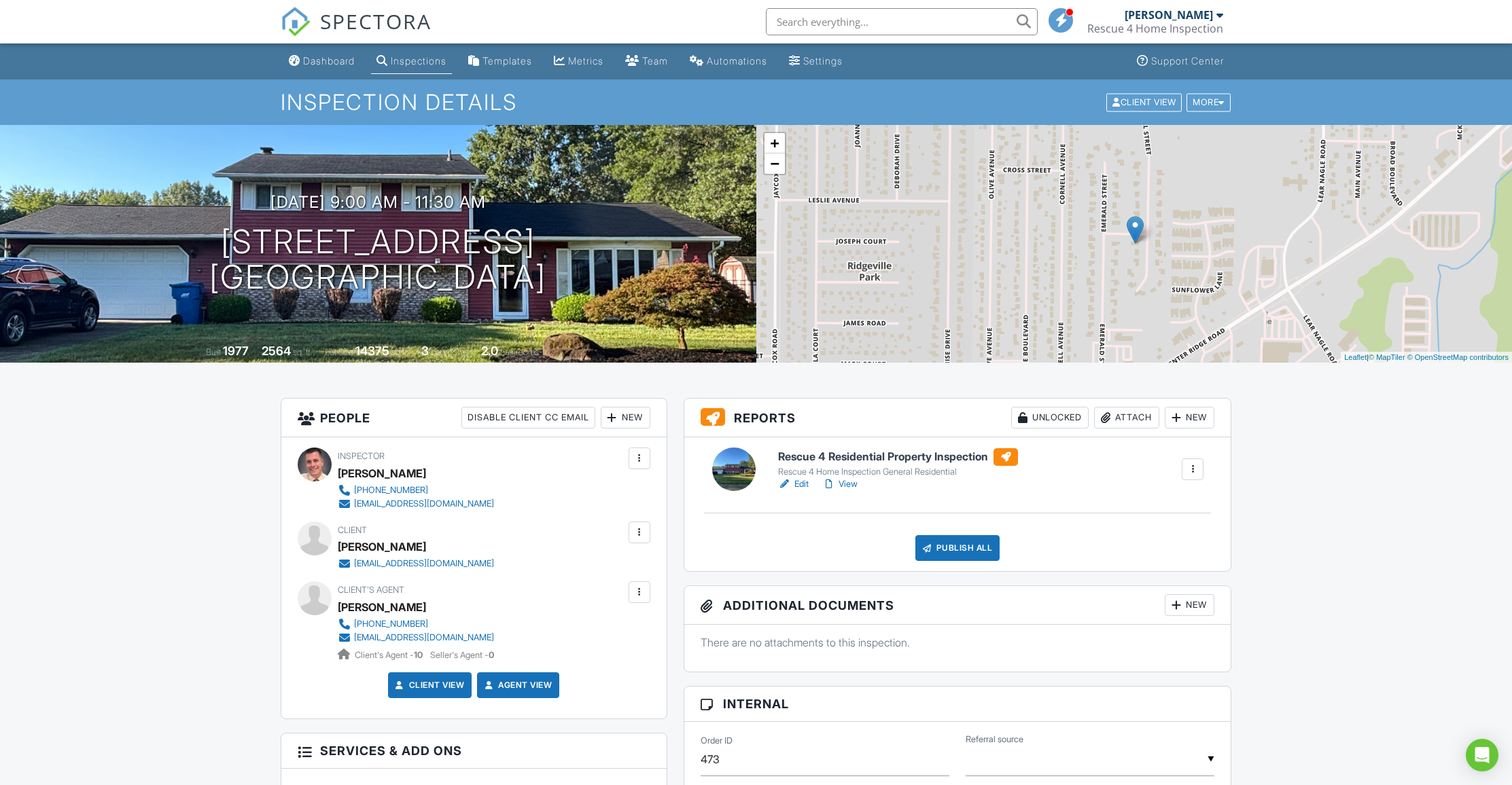
click at [796, 482] on link "Edit" at bounding box center [793, 484] width 31 height 14
